Goal: Transaction & Acquisition: Purchase product/service

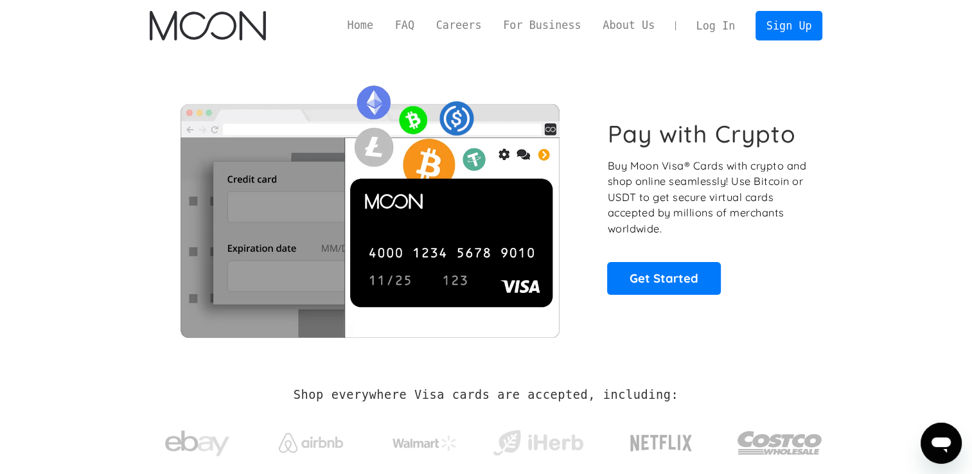
click at [721, 26] on link "Log In" at bounding box center [716, 26] width 60 height 28
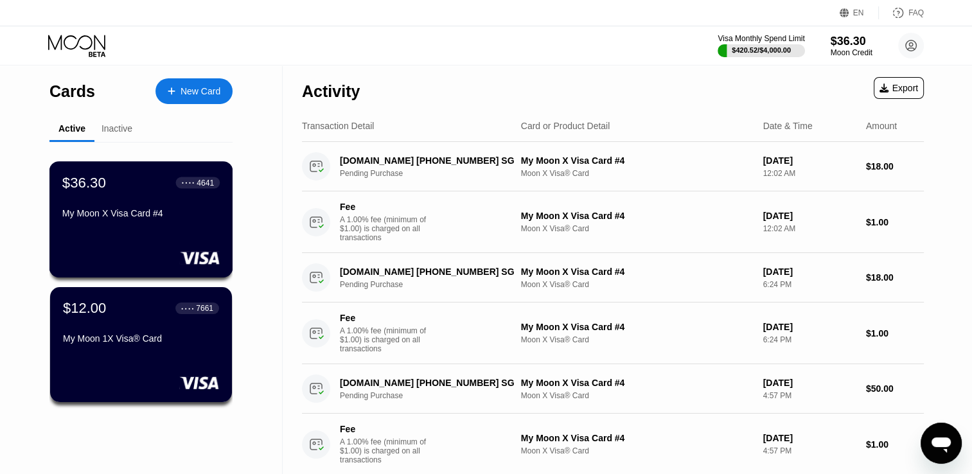
click at [185, 198] on div "$36.30 ● ● ● ● 4641 My Moon X Visa Card #4" at bounding box center [140, 198] width 157 height 49
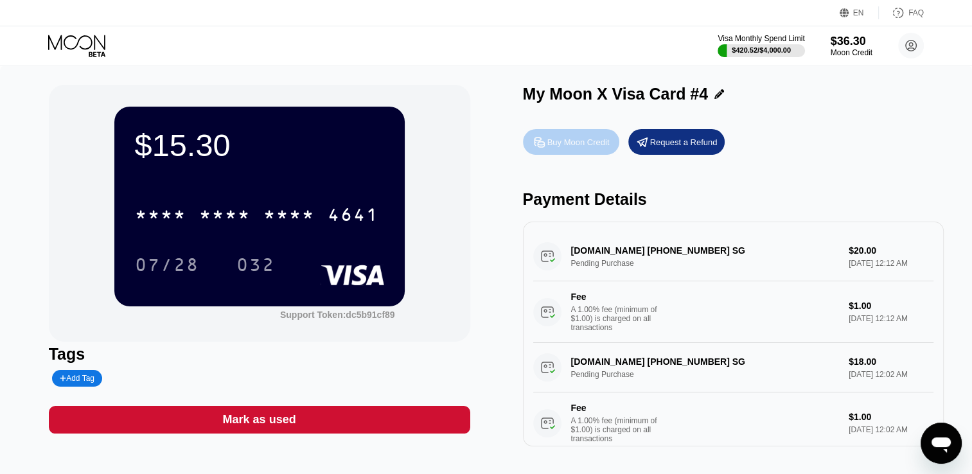
click at [596, 148] on div "Buy Moon Credit" at bounding box center [579, 142] width 62 height 11
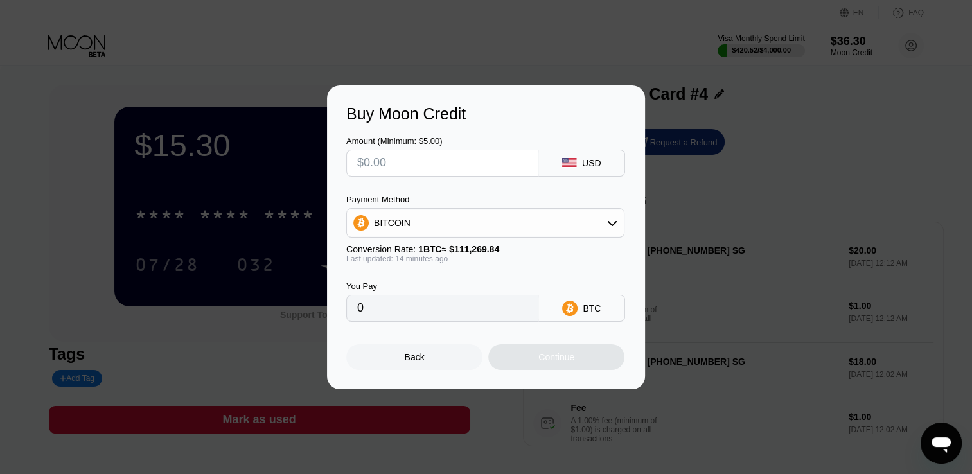
click at [452, 174] on input "text" at bounding box center [442, 163] width 170 height 26
click at [444, 169] on input "text" at bounding box center [442, 163] width 170 height 26
type input "$1"
type input "0.00000897"
type input "$10"
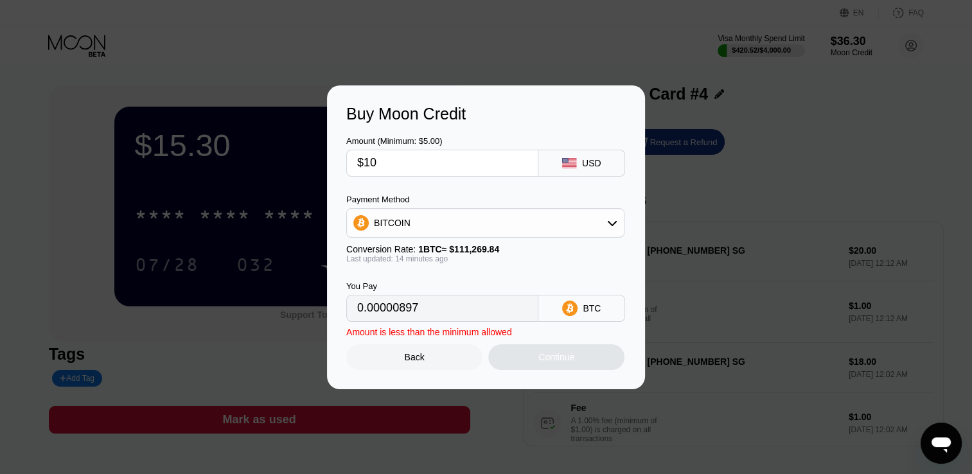
type input "0.00008966"
type input "$100"
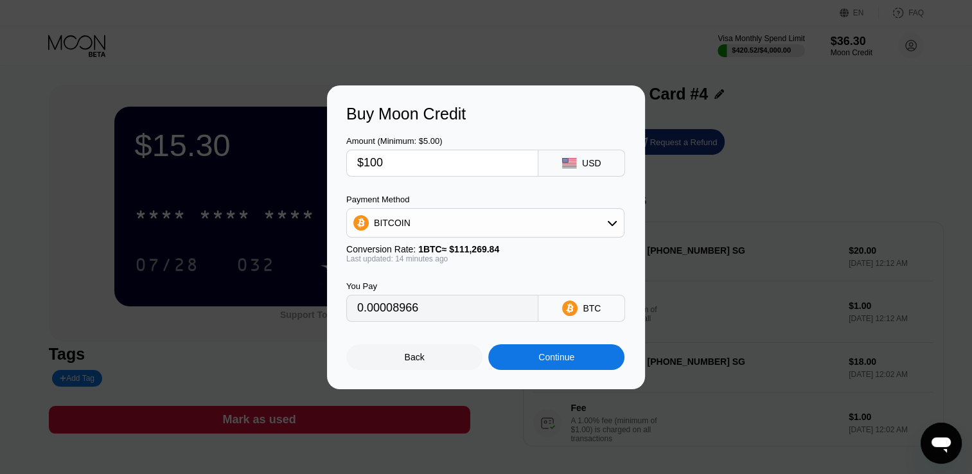
type input "0.00089655"
type input "$100"
click at [447, 230] on div "BITCOIN" at bounding box center [485, 223] width 277 height 26
click at [414, 281] on span "USDT on TRON" at bounding box center [409, 286] width 65 height 10
type input "101.01"
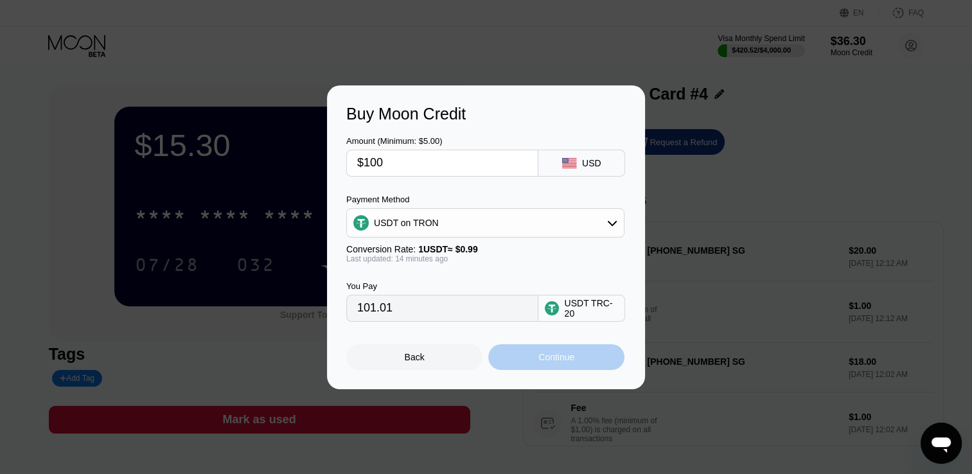
click at [539, 362] on div "Continue" at bounding box center [557, 357] width 36 height 10
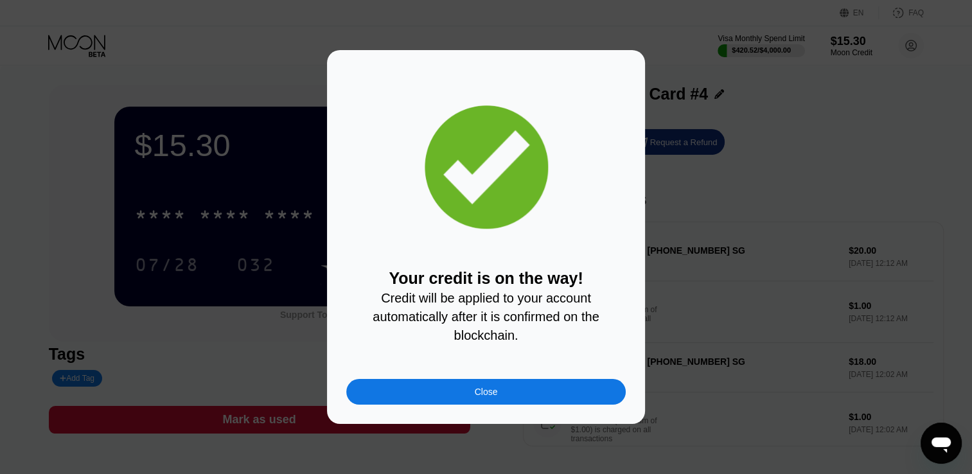
click at [528, 399] on div "Close" at bounding box center [486, 392] width 280 height 26
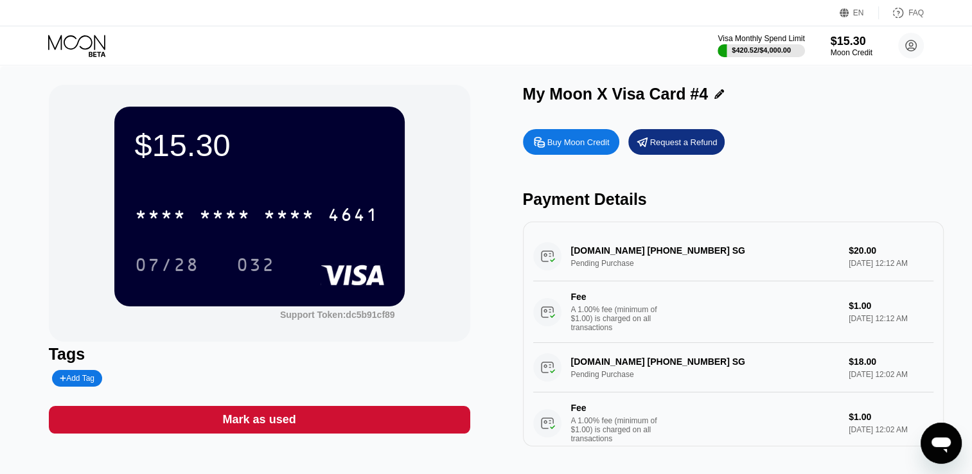
click at [84, 48] on icon at bounding box center [76, 42] width 57 height 15
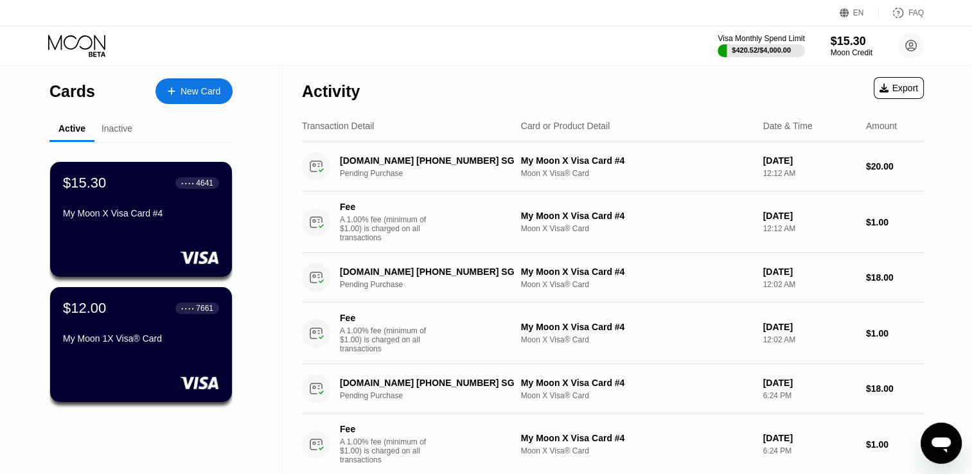
click at [199, 93] on div "New Card" at bounding box center [201, 91] width 40 height 11
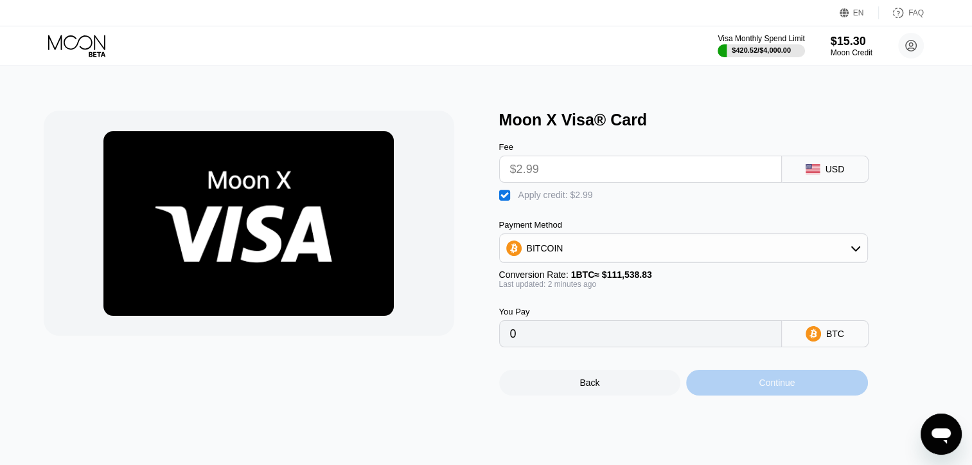
click at [743, 395] on div "Continue" at bounding box center [777, 383] width 182 height 26
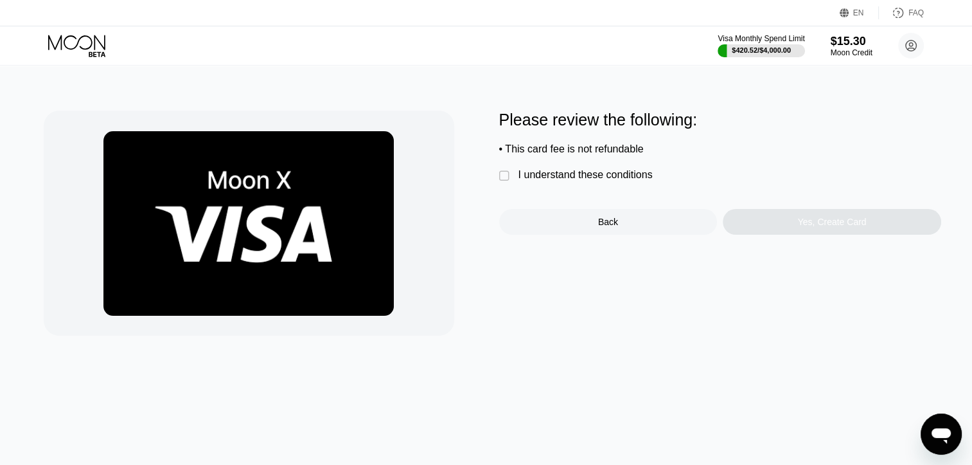
click at [596, 181] on div "I understand these conditions" at bounding box center [586, 175] width 134 height 12
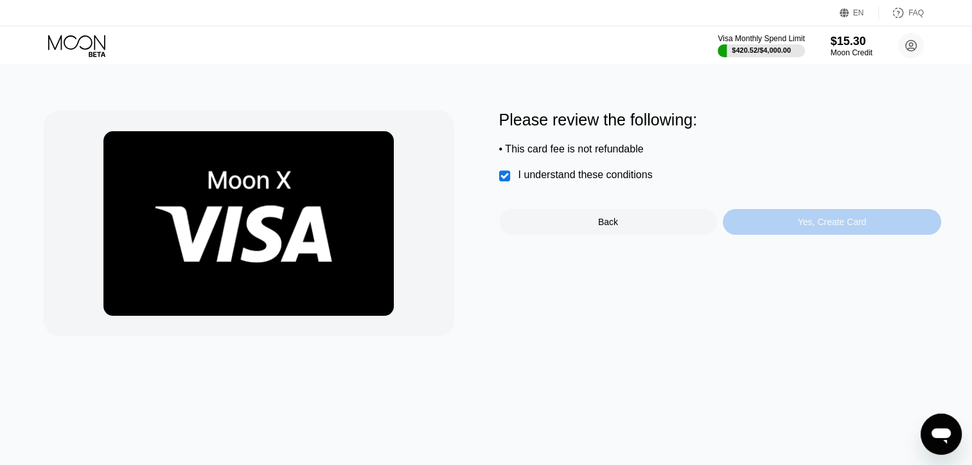
click at [737, 220] on div "Yes, Create Card" at bounding box center [832, 222] width 219 height 26
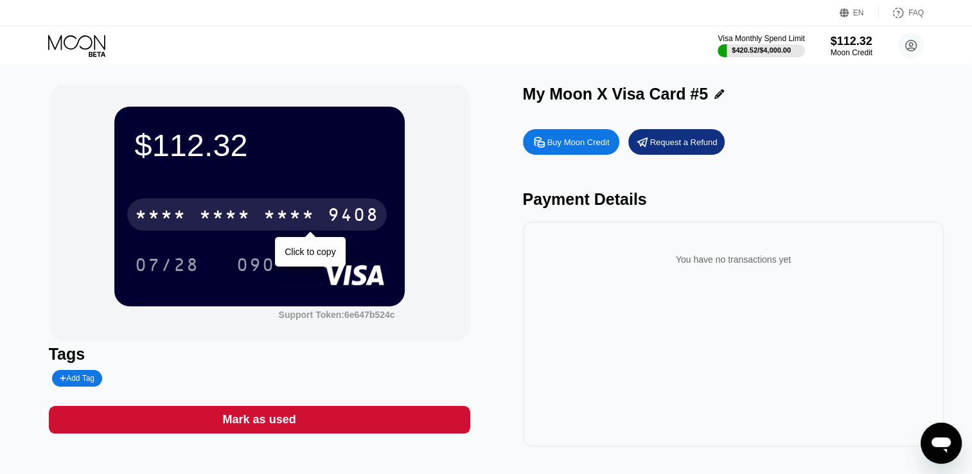
click at [317, 222] on div "* * * * * * * * * * * * 9408" at bounding box center [257, 215] width 260 height 32
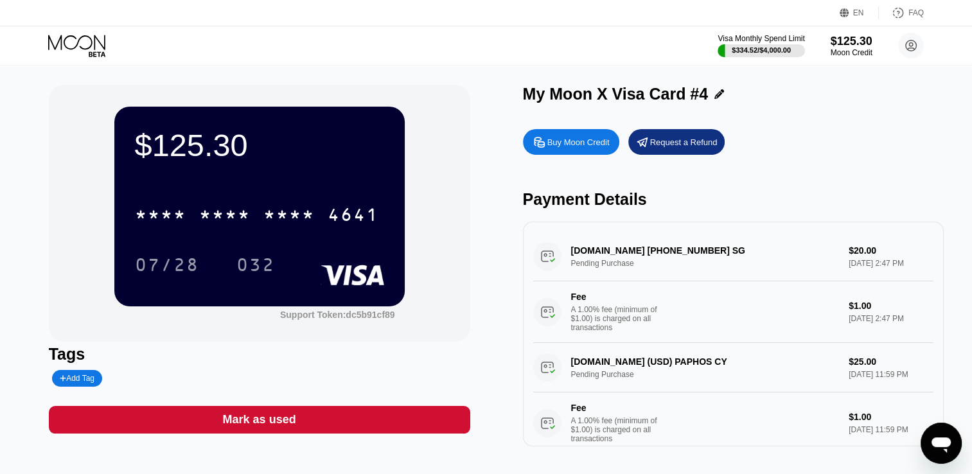
click at [74, 40] on icon at bounding box center [78, 46] width 60 height 22
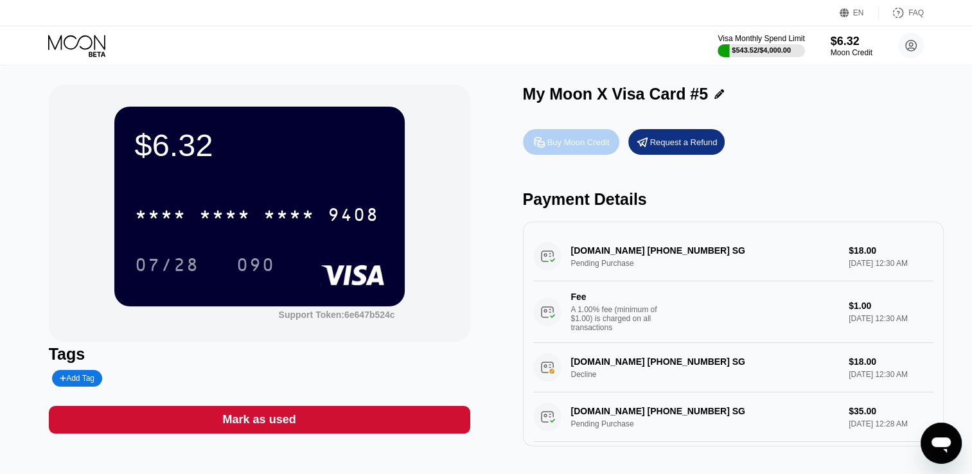
click at [598, 148] on div "Buy Moon Credit" at bounding box center [579, 142] width 62 height 11
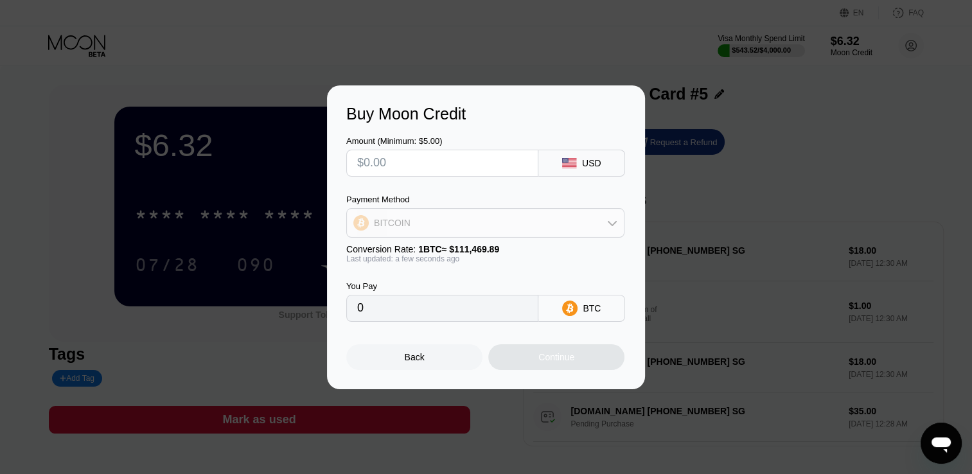
click at [490, 217] on div "BITCOIN" at bounding box center [485, 223] width 277 height 26
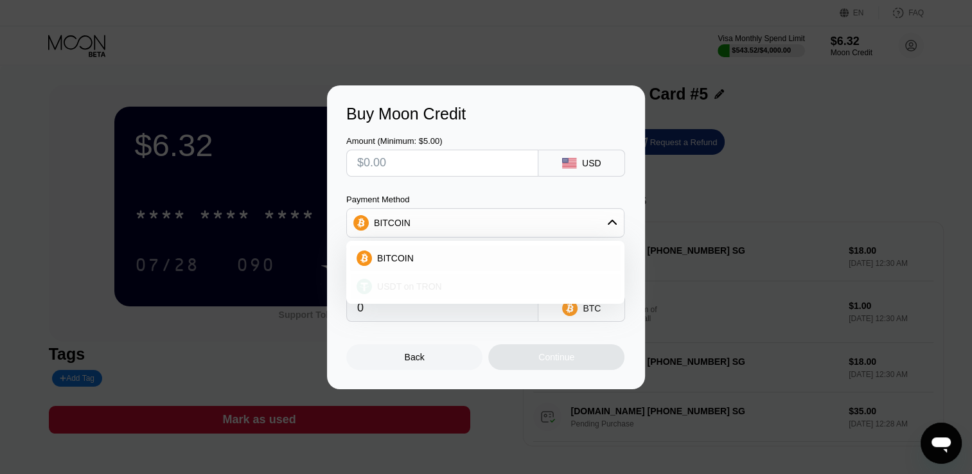
click at [460, 291] on div "USDT on TRON" at bounding box center [493, 286] width 242 height 10
type input "0.00"
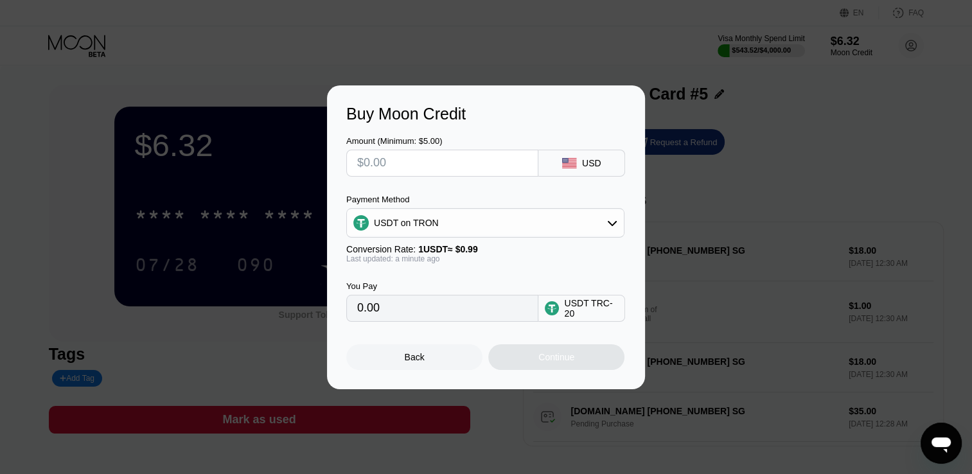
click at [398, 159] on input "text" at bounding box center [442, 163] width 170 height 26
type input "$1"
type input "1.01"
type input "$10"
type input "10.10"
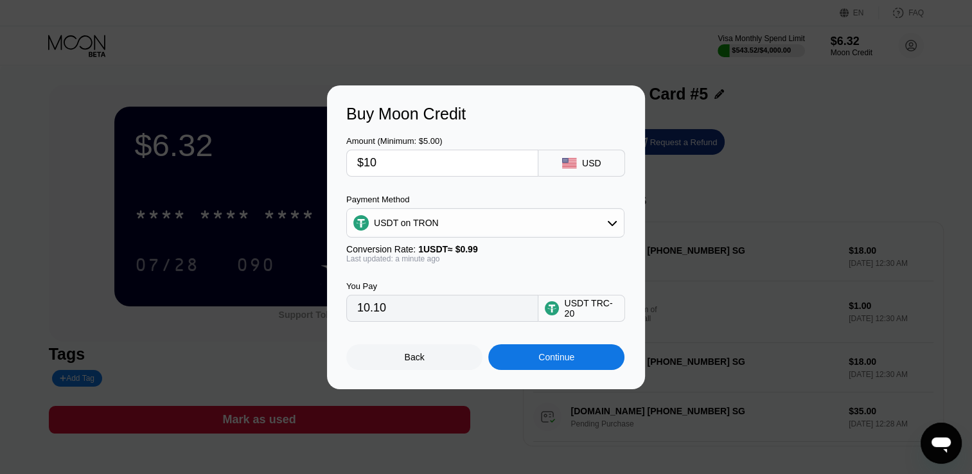
type input "$100"
type input "101.01"
type input "$10"
type input "10.10"
type input "$1"
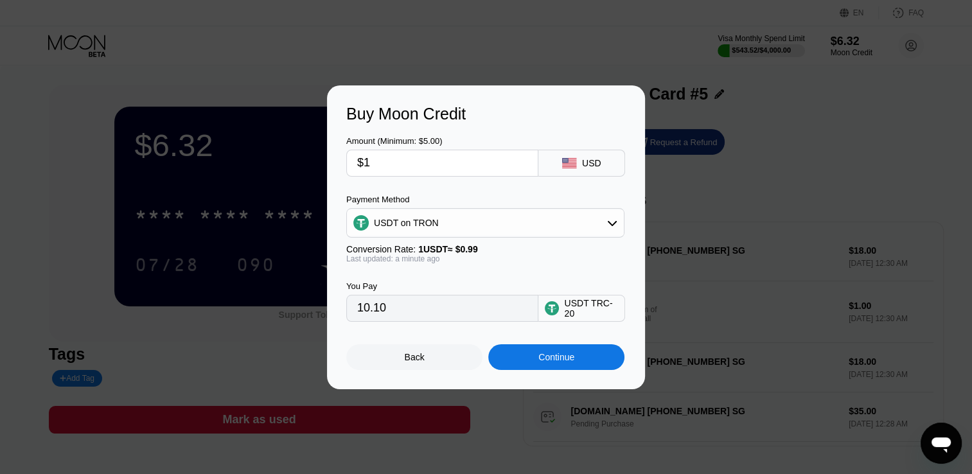
type input "1.01"
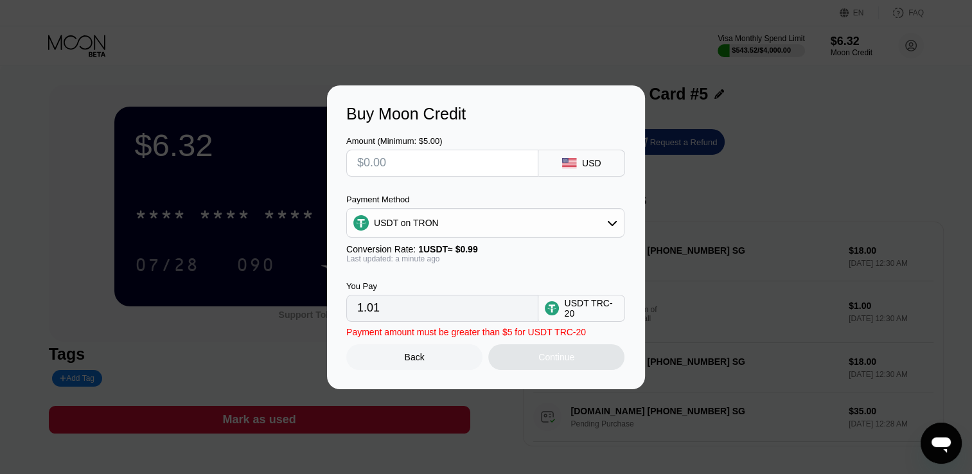
type input "0.00"
type input "$2"
type input "2.02"
type input "$20"
type input "20.20"
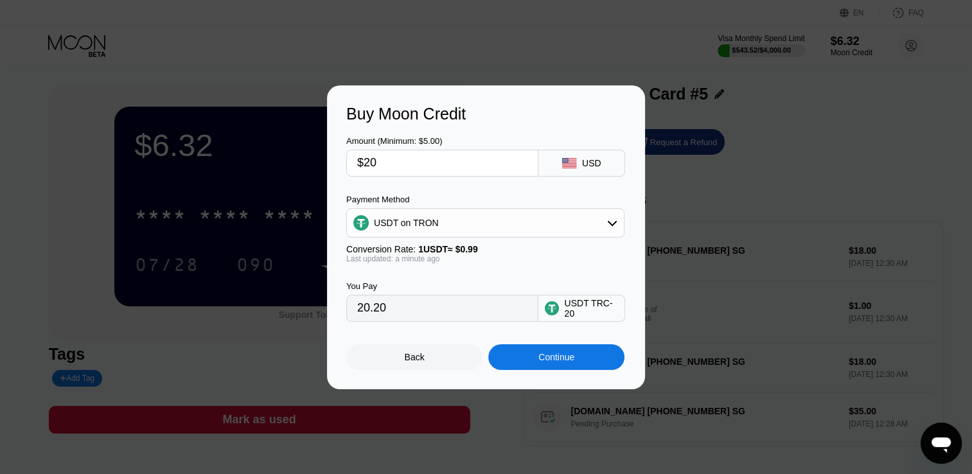
type input "$200"
type input "202.02"
type input "$200"
click at [558, 362] on div "Continue" at bounding box center [557, 357] width 36 height 10
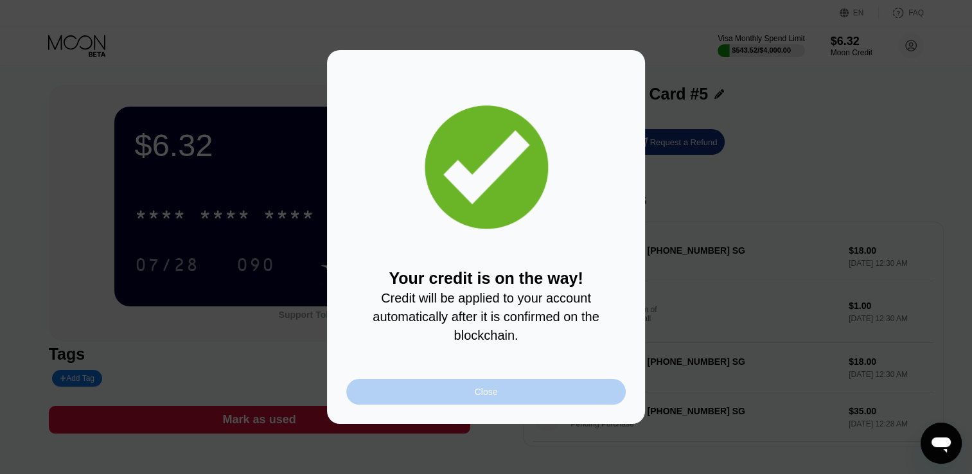
click at [557, 399] on div "Close" at bounding box center [486, 392] width 280 height 26
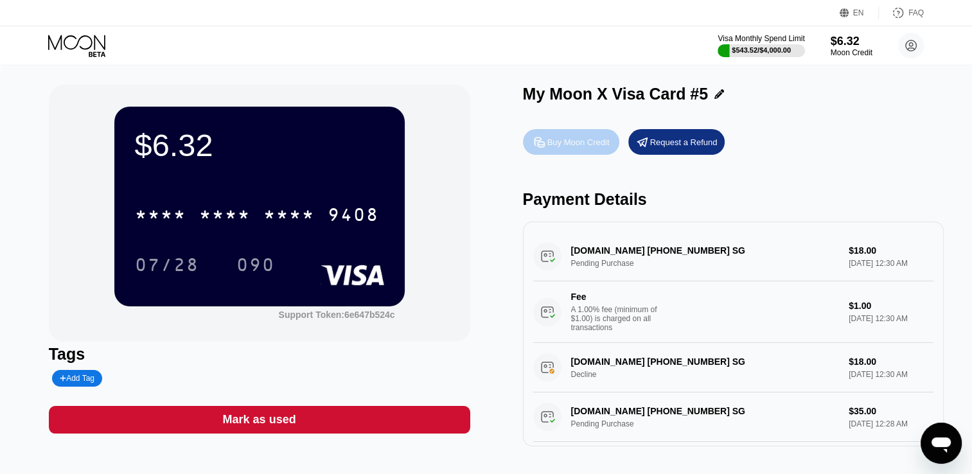
click at [577, 155] on div "Buy Moon Credit" at bounding box center [571, 142] width 96 height 26
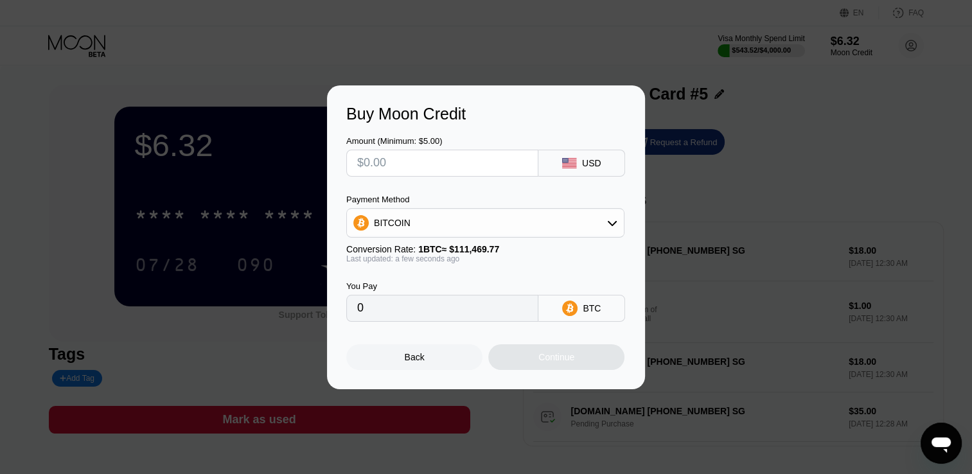
click at [812, 109] on div "Buy Moon Credit Amount (Minimum: $5.00) USD Payment Method BITCOIN Conversion R…" at bounding box center [486, 237] width 972 height 304
click at [414, 356] on div "Back" at bounding box center [415, 357] width 20 height 10
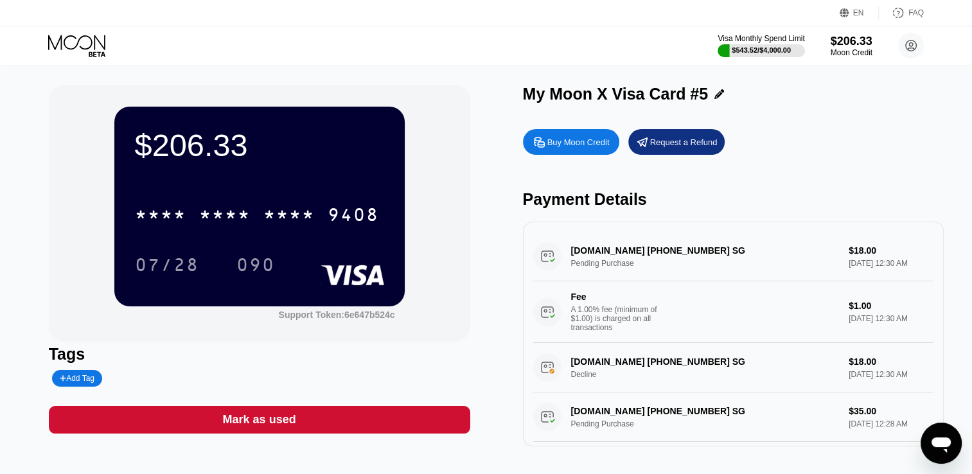
click at [90, 41] on icon at bounding box center [78, 46] width 60 height 22
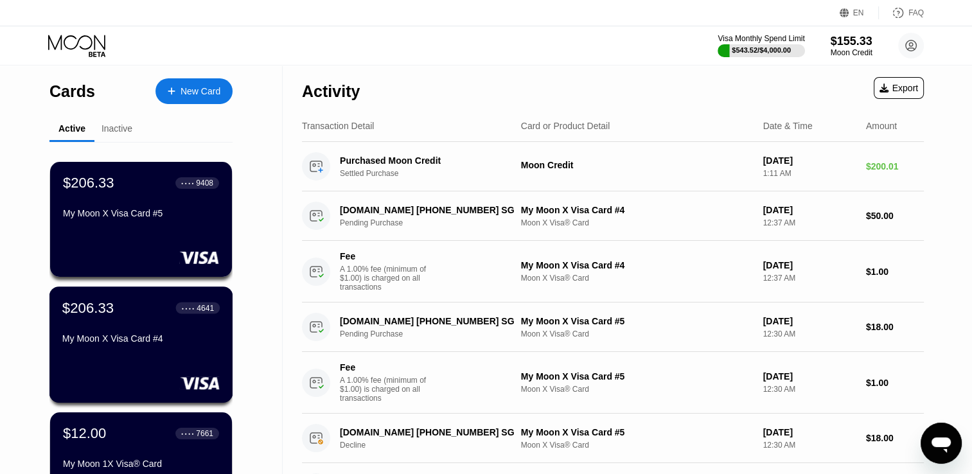
click at [126, 311] on div "$206.33 ● ● ● ● 4641" at bounding box center [140, 307] width 157 height 17
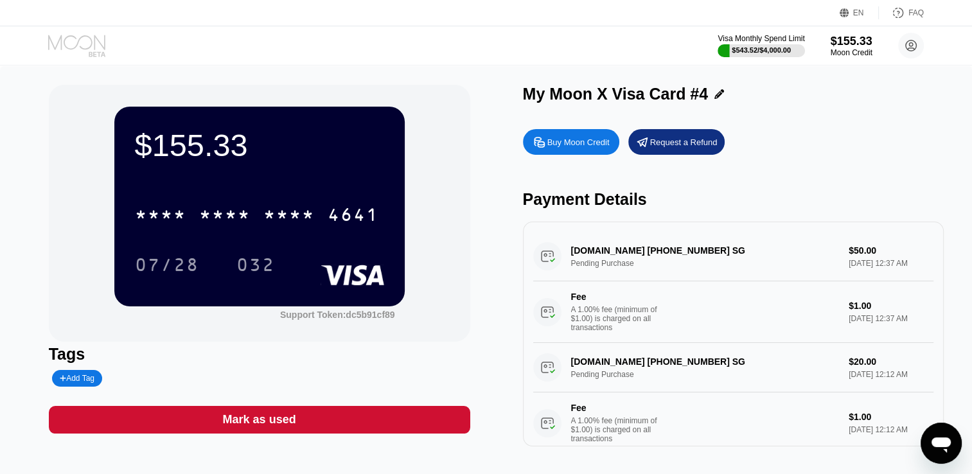
click at [72, 50] on icon at bounding box center [78, 46] width 60 height 22
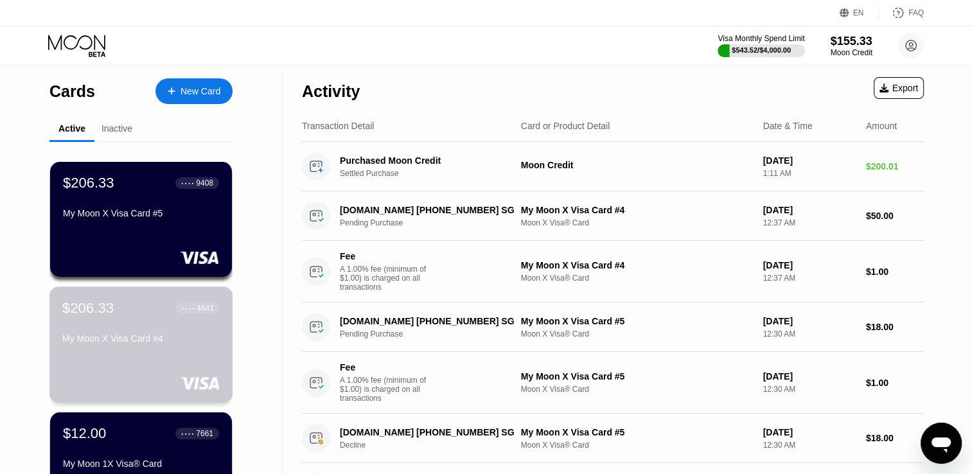
click at [183, 334] on div "$206.33 ● ● ● ● 4641 My Moon X Visa Card #4" at bounding box center [140, 323] width 157 height 49
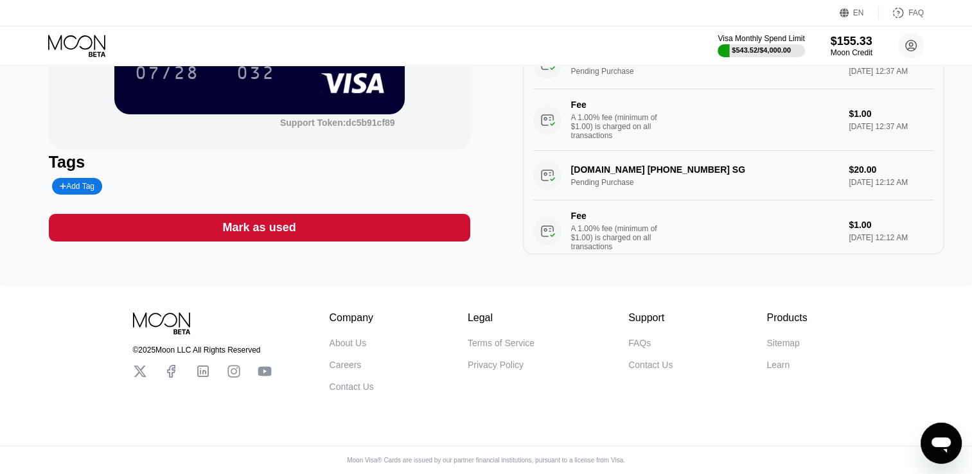
scroll to position [206, 0]
